Goal: Book appointment/travel/reservation

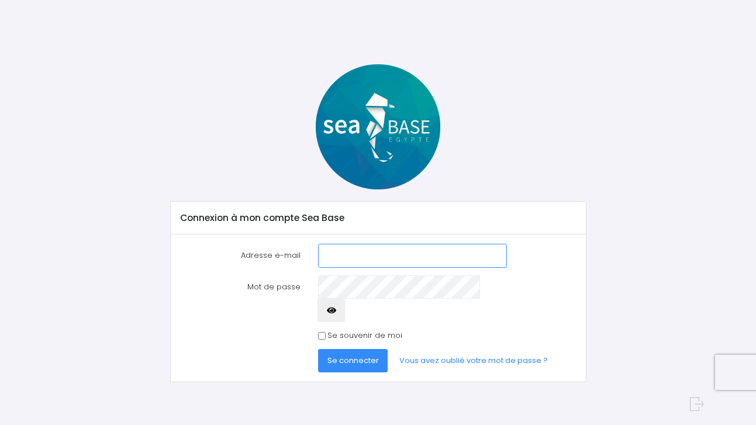
type input "[EMAIL_ADDRESS][DOMAIN_NAME]"
click at [356, 355] on span "Se connecter" at bounding box center [352, 360] width 51 height 11
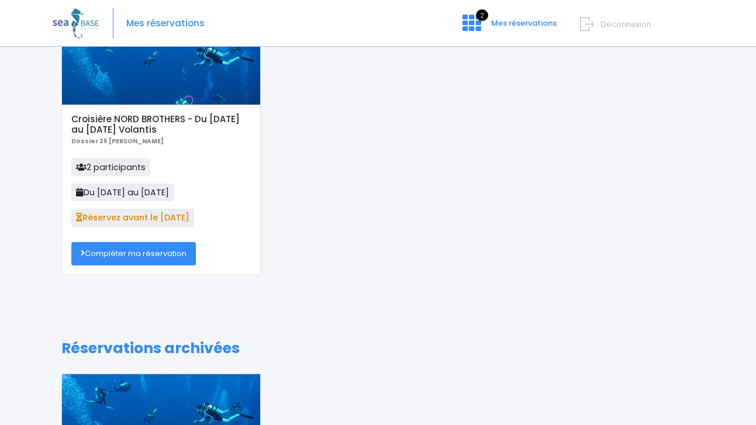
scroll to position [79, 0]
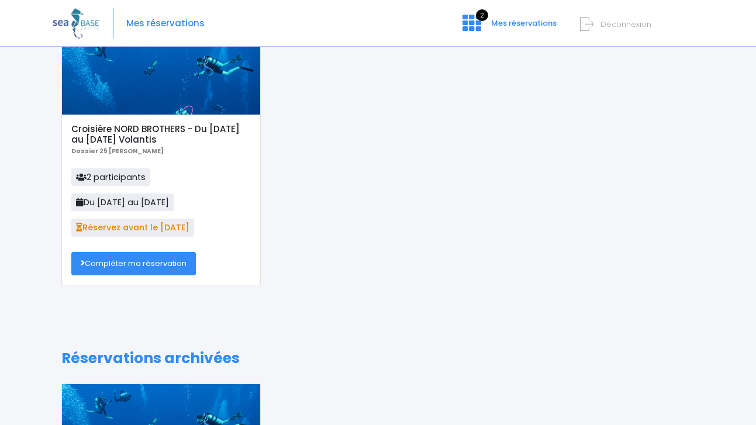
click at [133, 262] on link "Compléter ma réservation" at bounding box center [133, 263] width 124 height 23
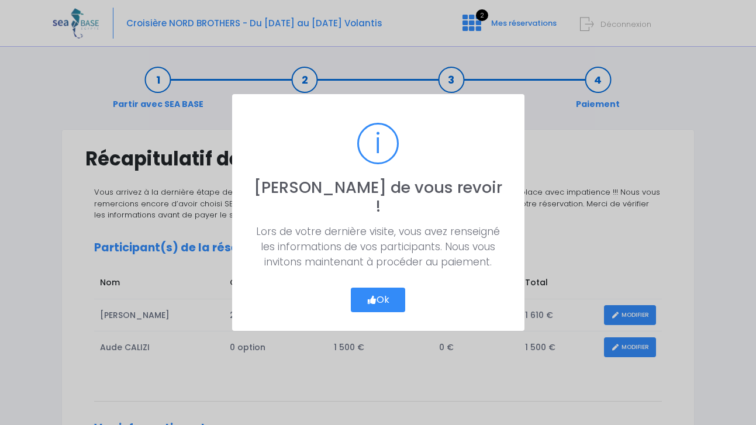
click at [384, 295] on button "Ok" at bounding box center [378, 299] width 55 height 25
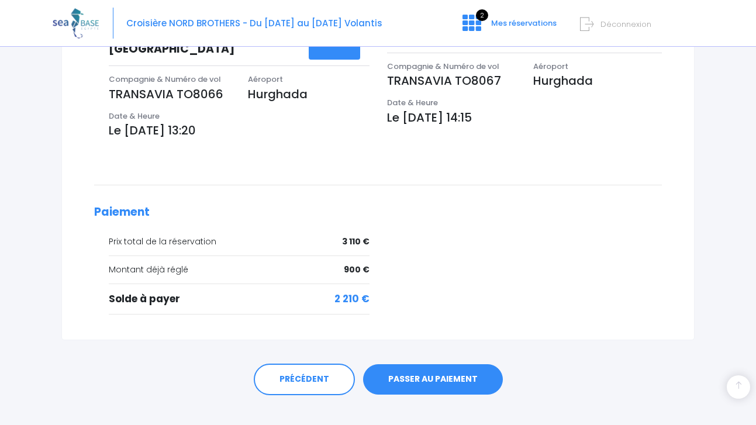
scroll to position [425, 0]
click at [410, 365] on link "PASSER AU PAIEMENT" at bounding box center [433, 380] width 140 height 30
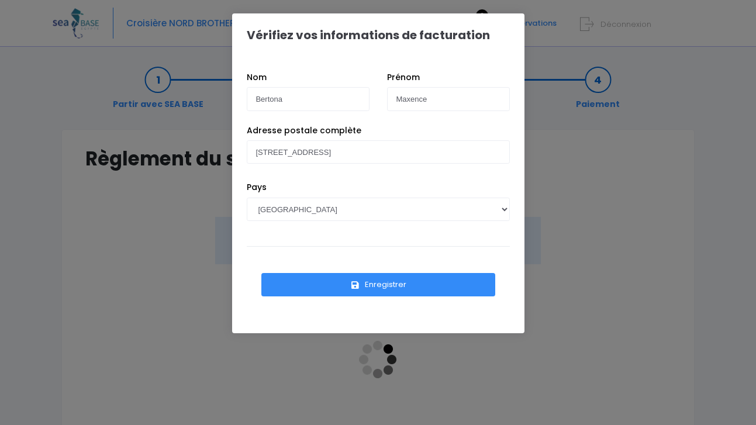
click at [377, 286] on button "Enregistrer" at bounding box center [378, 284] width 234 height 23
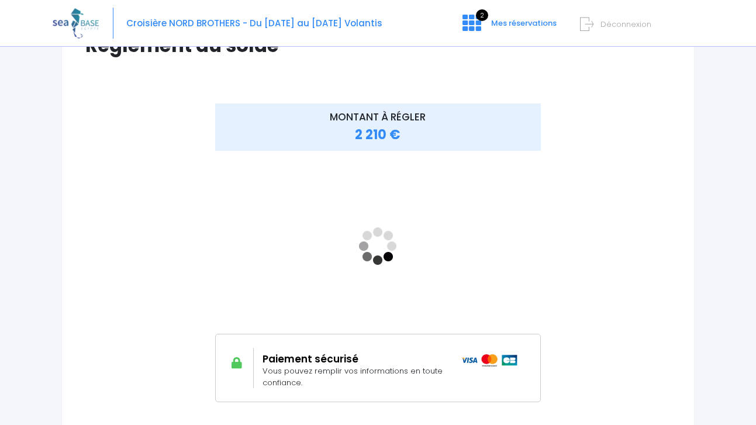
scroll to position [126, 0]
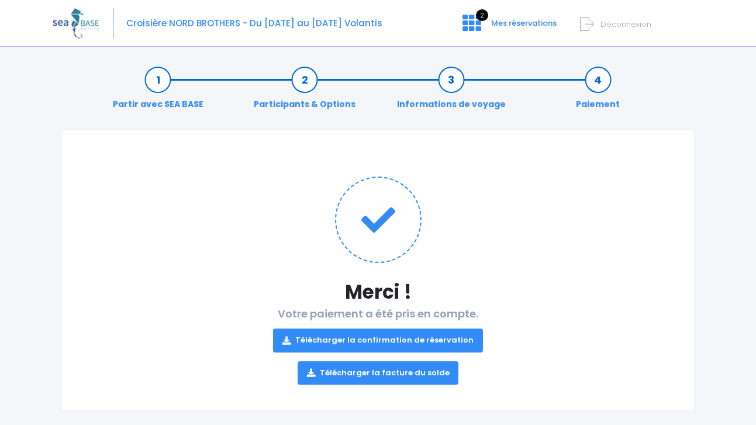
click at [373, 340] on link "Télécharger la confirmation de réservation" at bounding box center [378, 339] width 210 height 23
click at [331, 368] on link "Télécharger la facture du solde" at bounding box center [377, 372] width 161 height 23
